Goal: Task Accomplishment & Management: Manage account settings

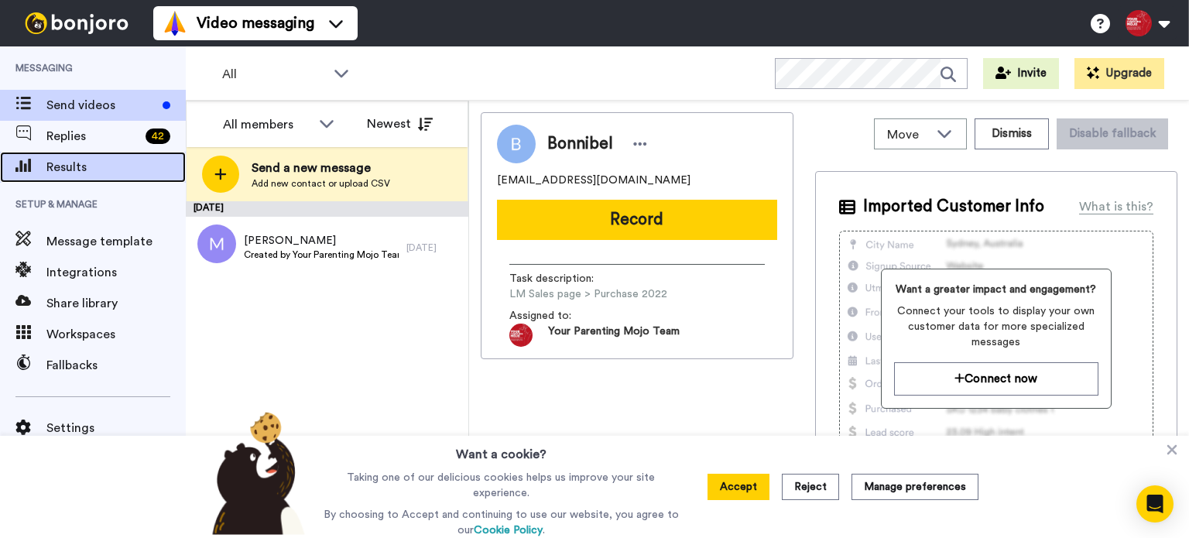
click at [86, 164] on span "Results" at bounding box center [115, 167] width 139 height 19
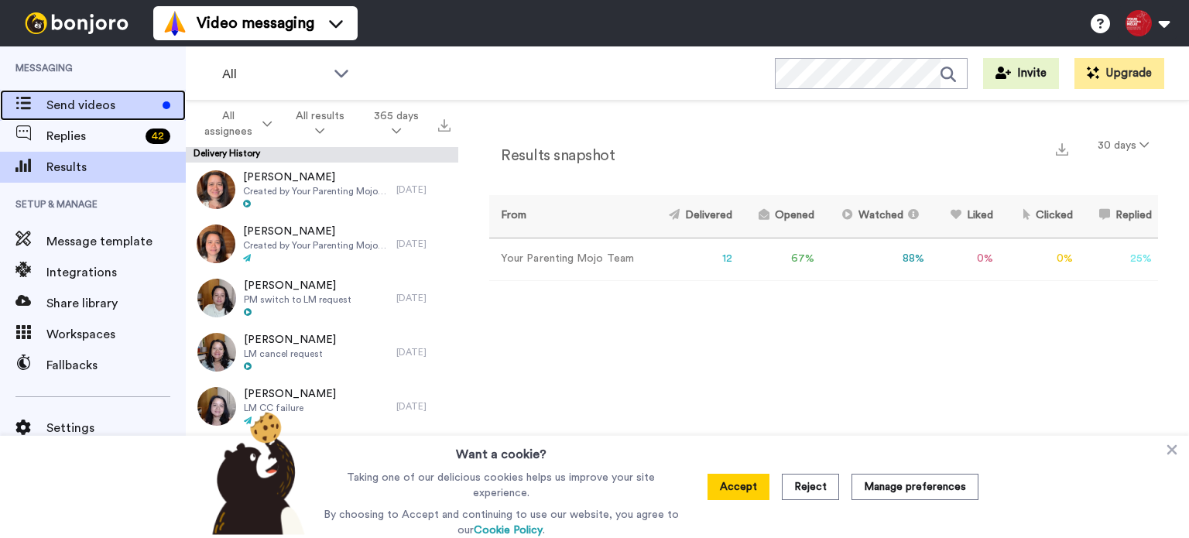
click at [93, 102] on span "Send videos" at bounding box center [101, 105] width 110 height 19
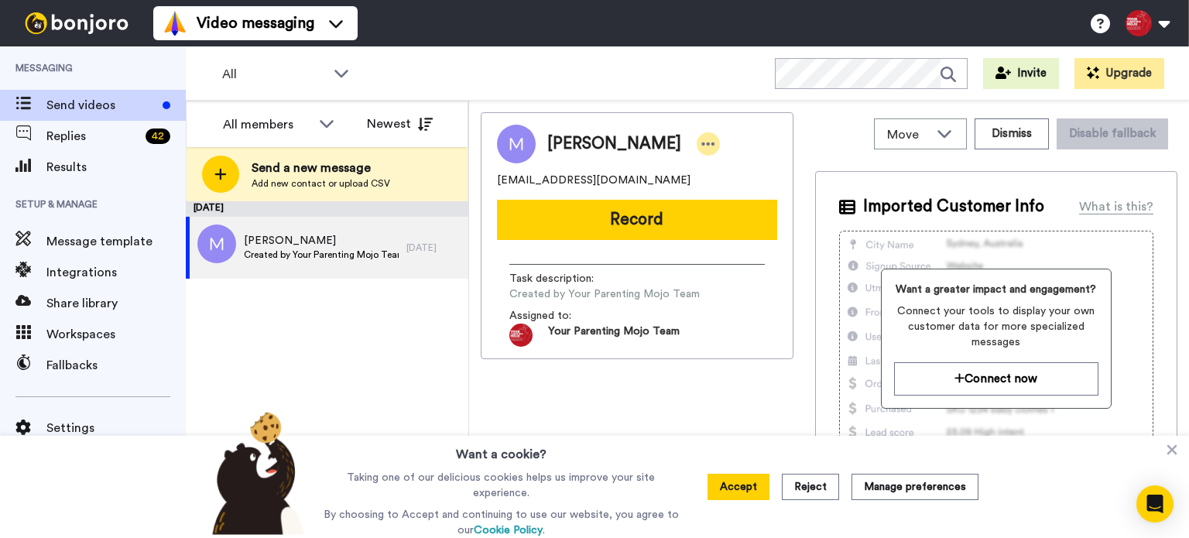
click at [701, 145] on icon at bounding box center [708, 143] width 14 height 15
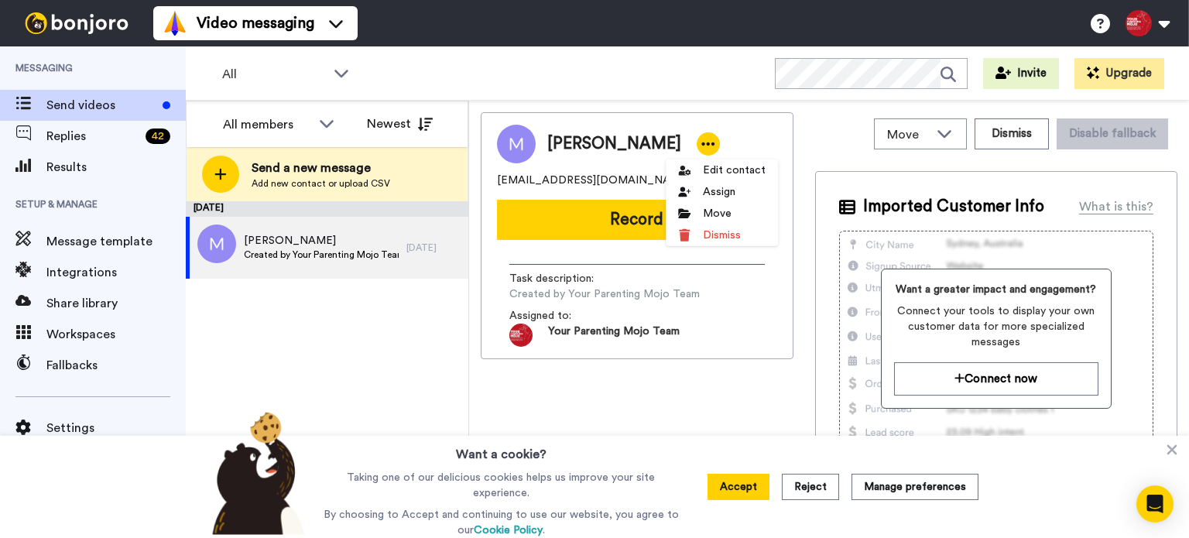
click at [611, 269] on div "Task description : Created by Your Parenting Mojo Team Assigned to: Your Parent…" at bounding box center [636, 305] width 255 height 83
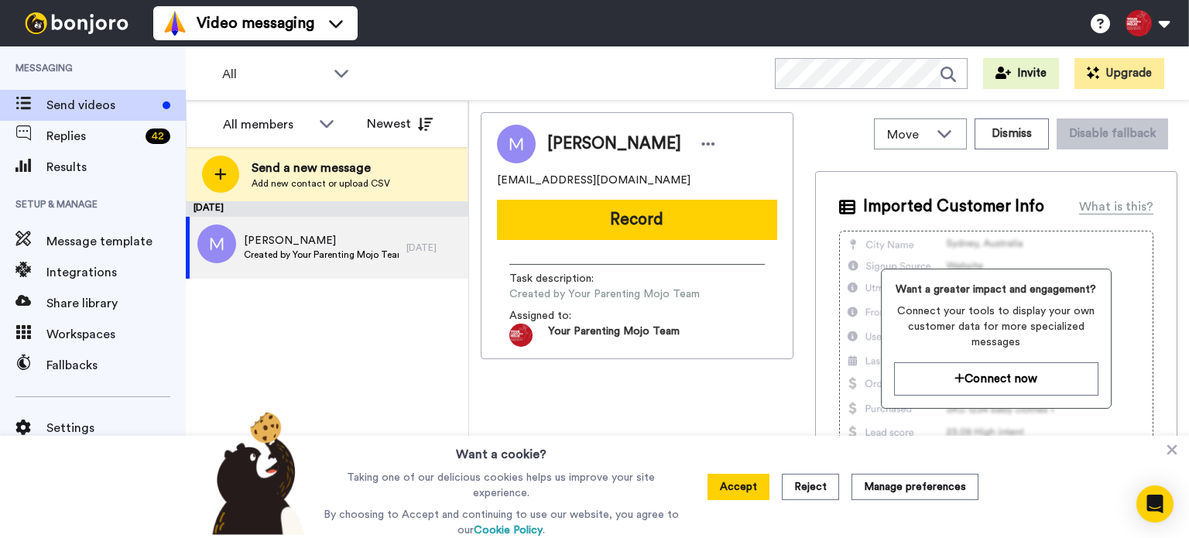
click at [619, 298] on span "Created by Your Parenting Mojo Team" at bounding box center [604, 293] width 190 height 15
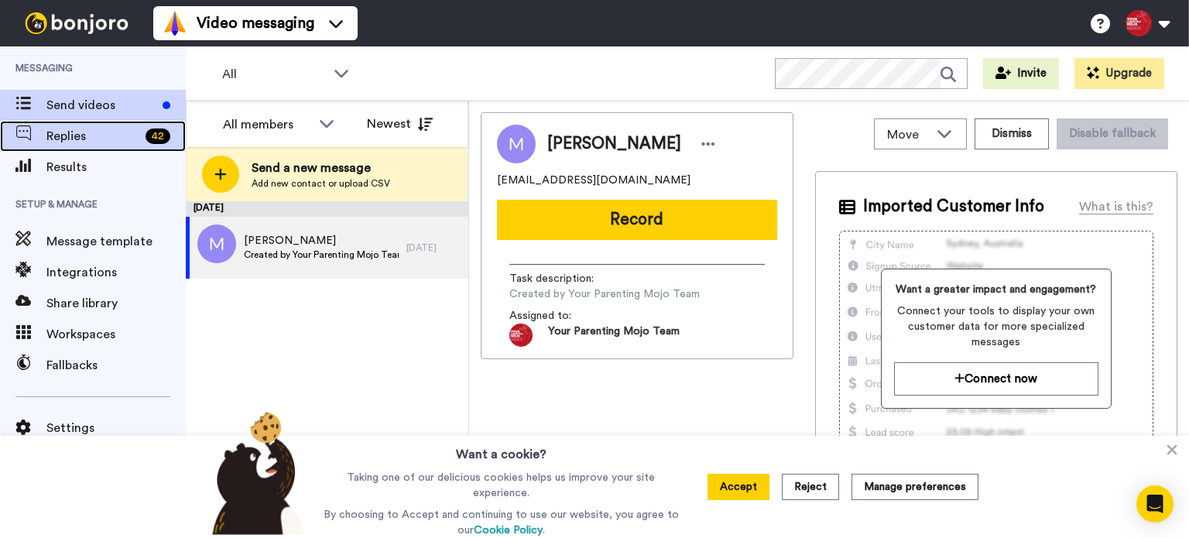
click at [111, 139] on span "Replies" at bounding box center [92, 136] width 93 height 19
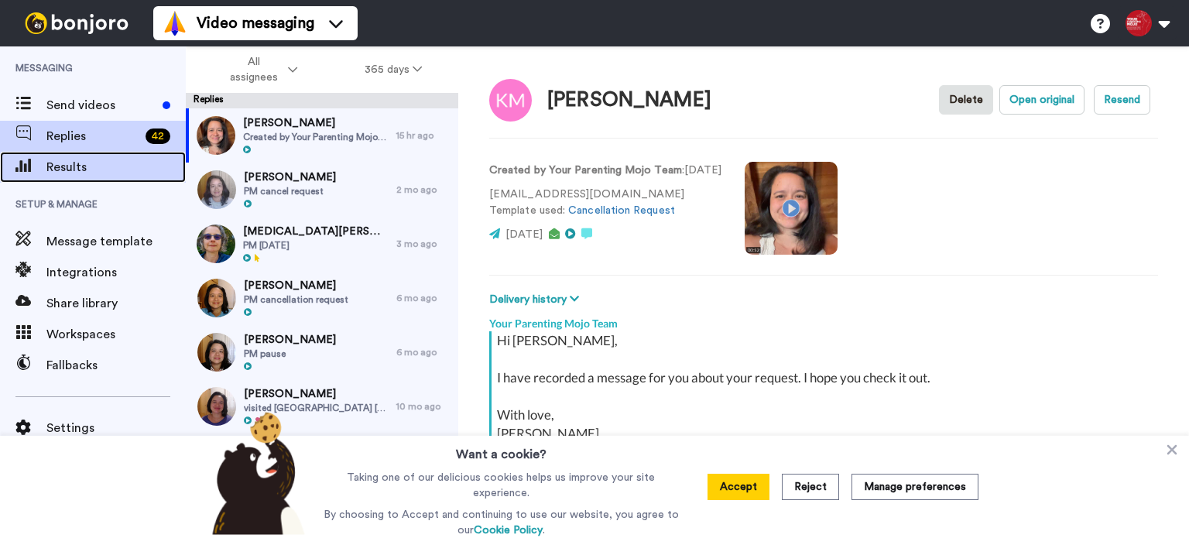
click at [104, 160] on span "Results" at bounding box center [115, 167] width 139 height 19
